Goal: Task Accomplishment & Management: Manage account settings

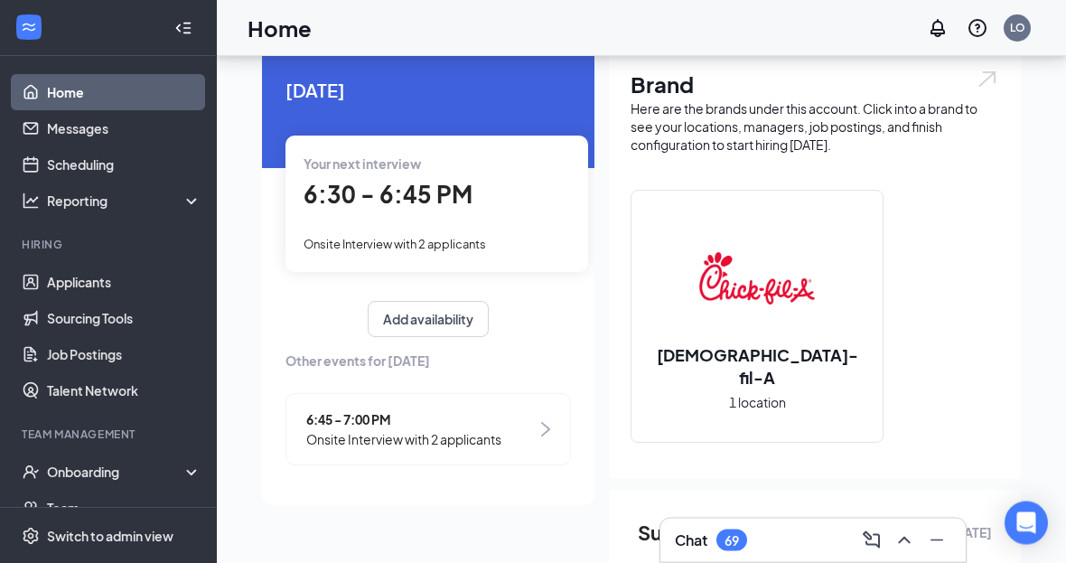
scroll to position [65, 0]
click at [63, 167] on link "Scheduling" at bounding box center [124, 164] width 155 height 36
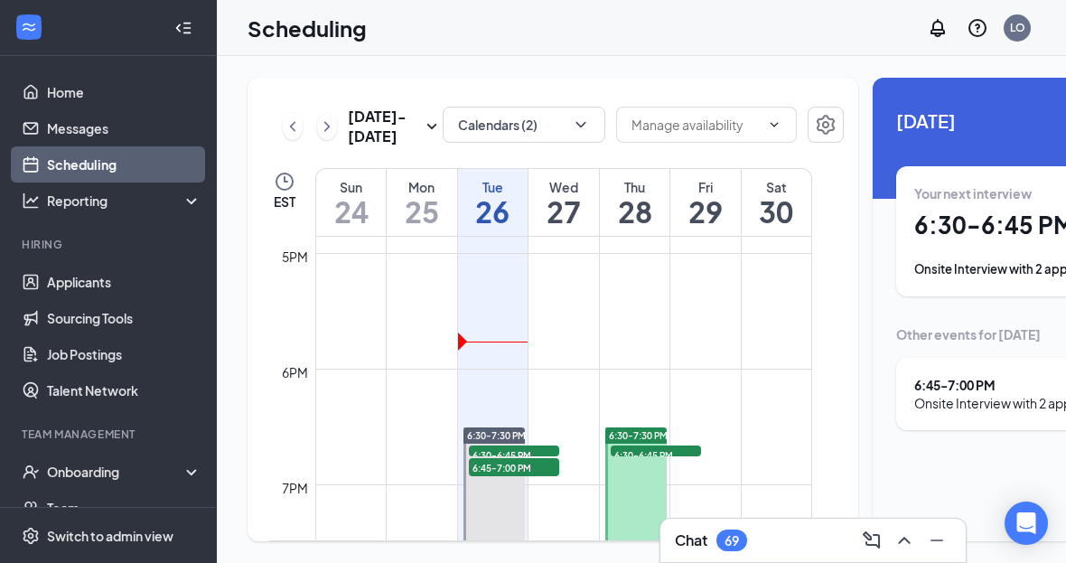
scroll to position [4, 0]
click at [984, 230] on h1 "6:30 - 6:45 PM" at bounding box center [1039, 225] width 249 height 31
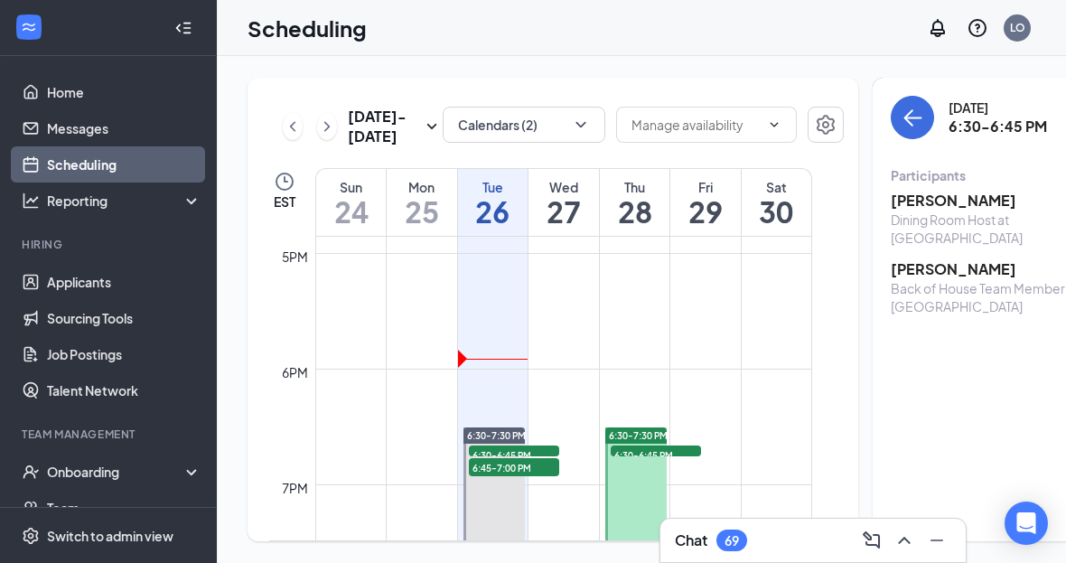
scroll to position [58, 0]
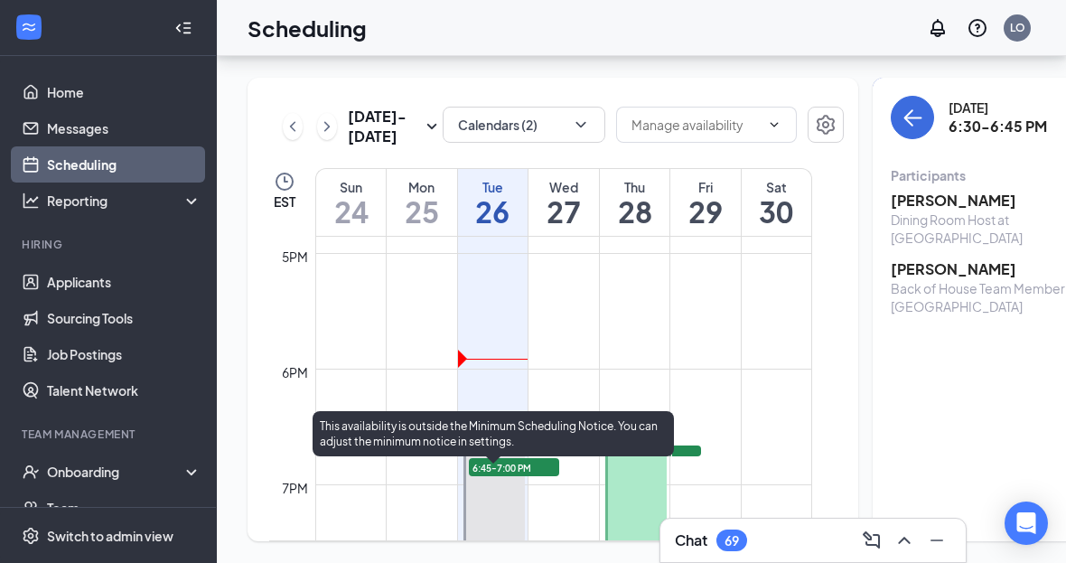
click at [526, 448] on link "6:30-7:30 PM 6:30-6:45 PM 2 6:45-7:00 PM 2" at bounding box center [493, 485] width 67 height 116
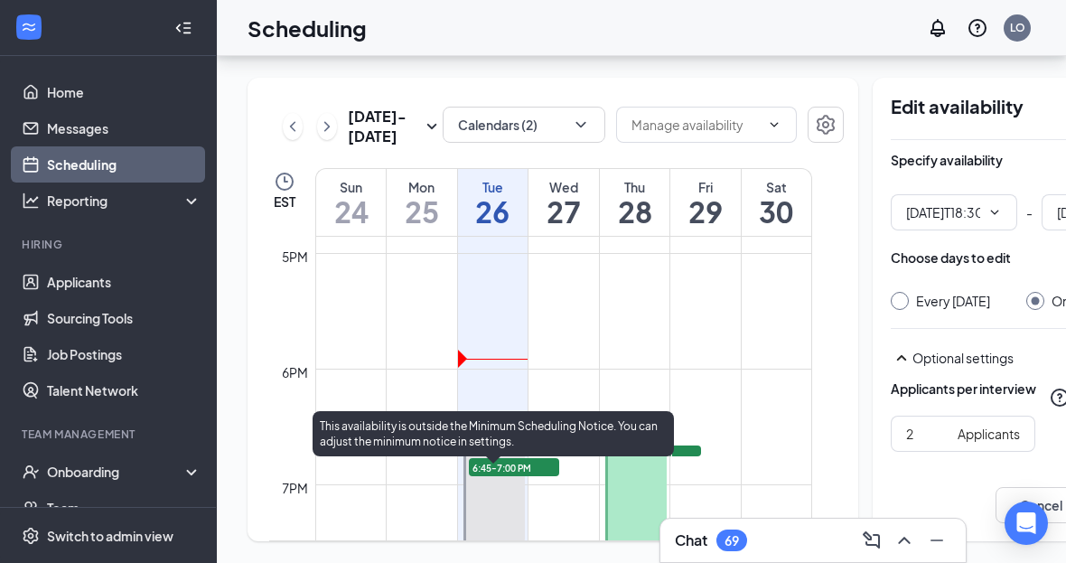
type input "06:30 PM"
type input "07:30 PM"
click at [507, 493] on link "6:30-7:30 PM 6:30-6:45 PM 2 6:45-7:00 PM 2" at bounding box center [493, 485] width 67 height 116
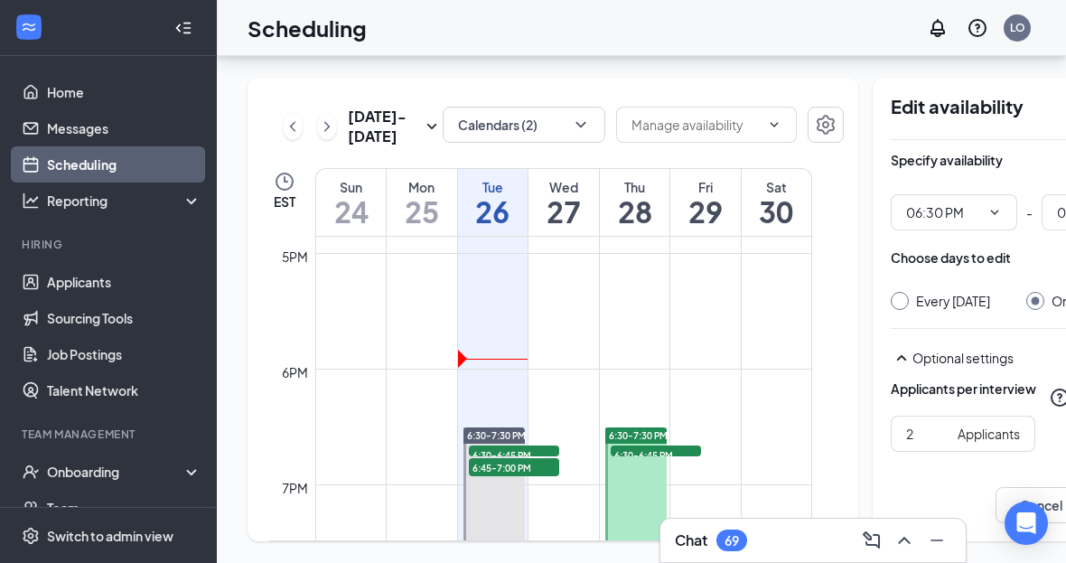
click at [521, 439] on link "6:30-7:30 PM 6:30-6:45 PM 2 6:45-7:00 PM 2" at bounding box center [493, 485] width 67 height 116
click at [518, 427] on link "6:30-7:30 PM 6:30-6:45 PM 2 6:45-7:00 PM 2" at bounding box center [493, 485] width 67 height 116
click at [496, 427] on link "6:30-7:30 PM 6:30-6:45 PM 2 6:45-7:00 PM 2" at bounding box center [493, 485] width 67 height 116
click at [742, 311] on td at bounding box center [563, 325] width 497 height 29
click at [493, 342] on td at bounding box center [563, 354] width 497 height 29
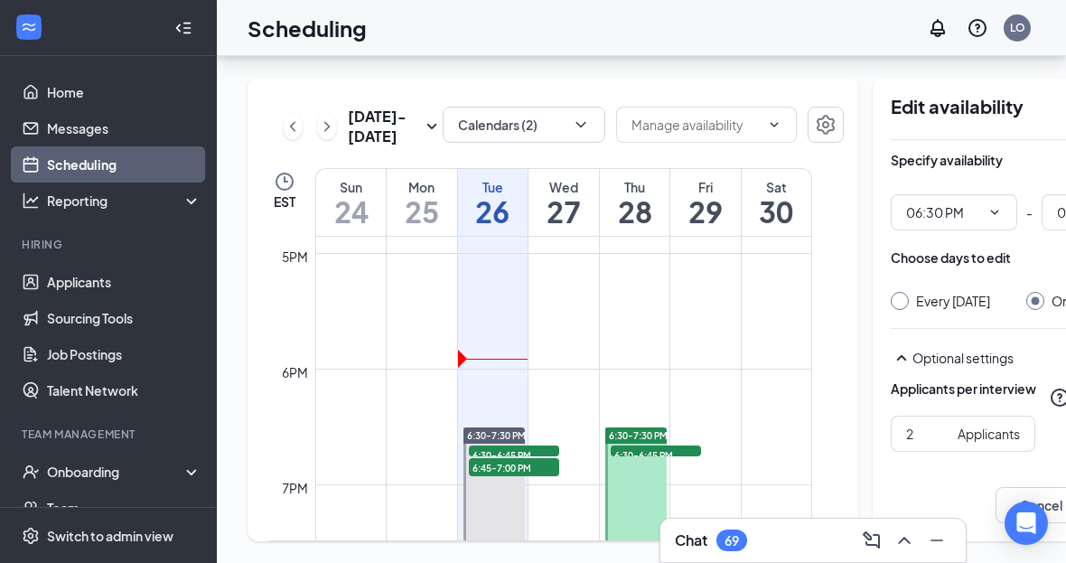
click at [503, 340] on td at bounding box center [563, 354] width 497 height 29
click at [500, 340] on td at bounding box center [563, 354] width 497 height 29
click at [499, 340] on td at bounding box center [563, 354] width 497 height 29
click at [524, 286] on td at bounding box center [563, 296] width 497 height 29
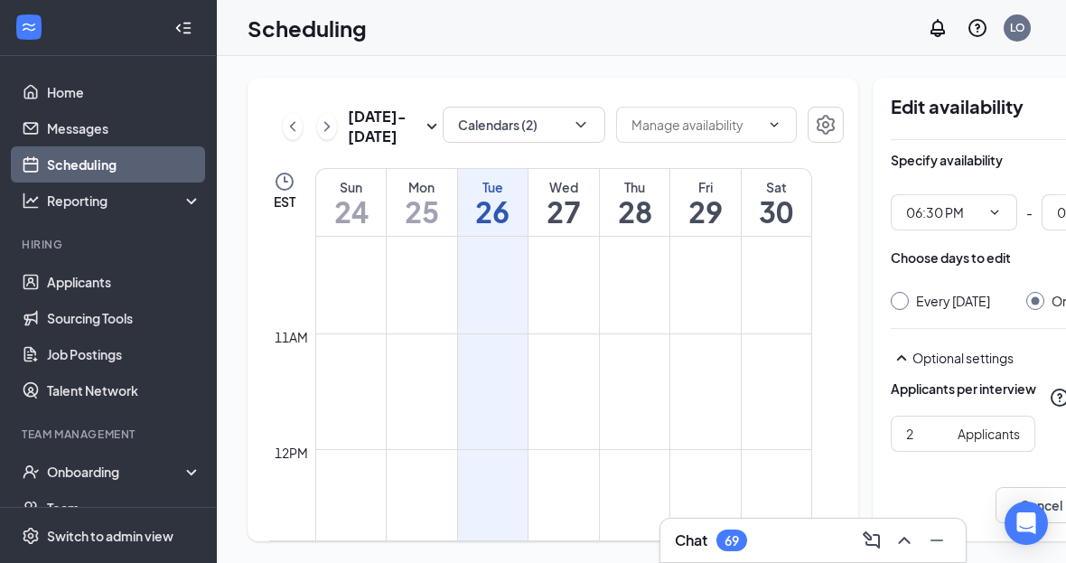
click at [536, 126] on button "Calendars (2)" at bounding box center [524, 125] width 163 height 36
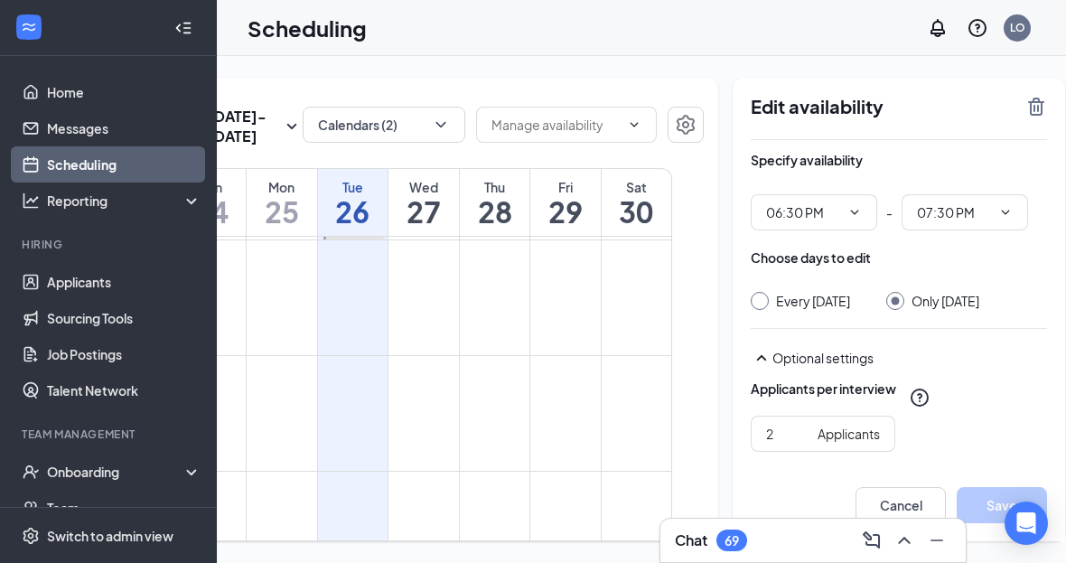
scroll to position [0, 139]
click at [1043, 433] on div "[DATE] - [DATE] Calendars (2) EST Sun 24 Mon 25 Tue 26 Wed 27 Thu 28 Fri 29 Sat…" at bounding box center [587, 309] width 1019 height 507
click at [1051, 426] on div "[DATE] - [DATE] Calendars (2) EST Sun 24 Mon 25 Tue 26 Wed 27 Thu 28 Fri 29 Sat…" at bounding box center [587, 309] width 1019 height 507
click at [893, 523] on button "Cancel" at bounding box center [902, 505] width 90 height 36
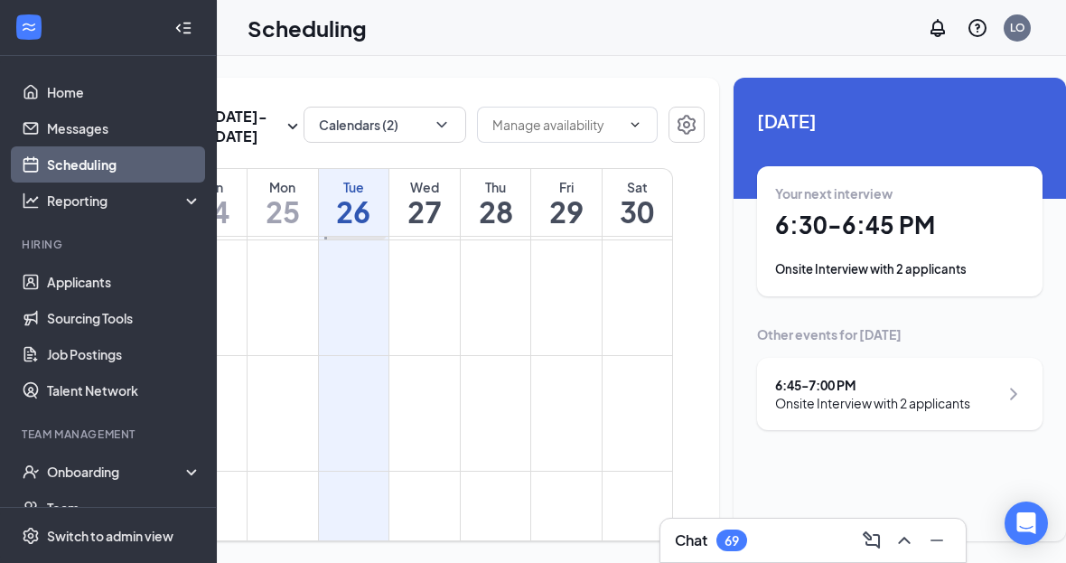
click at [915, 394] on div "Onsite Interview with 2 applicants" at bounding box center [872, 403] width 195 height 18
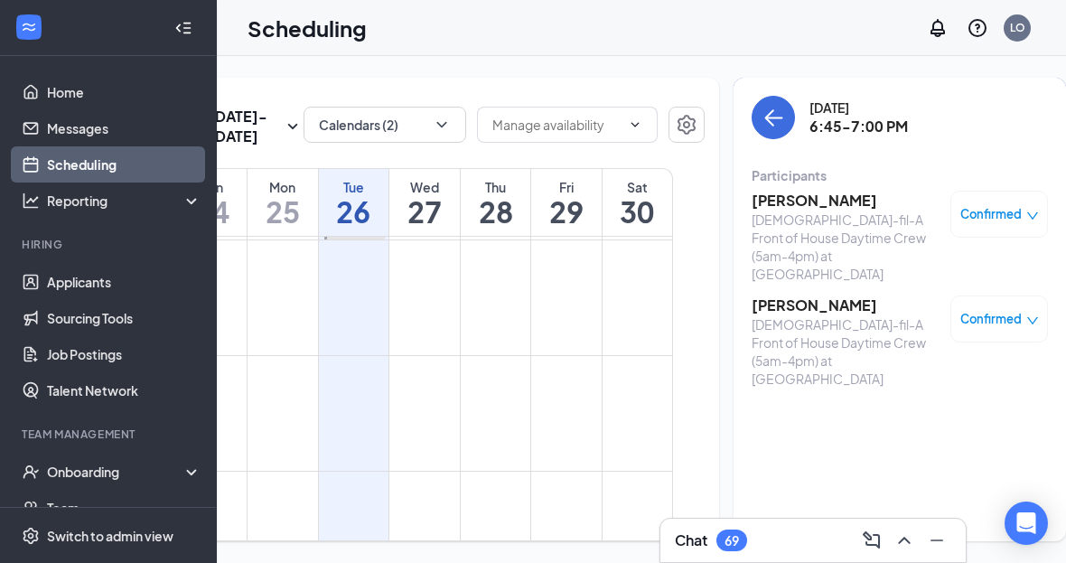
click at [763, 126] on icon "ArrowLeft" at bounding box center [774, 118] width 22 height 22
